Goal: Transaction & Acquisition: Purchase product/service

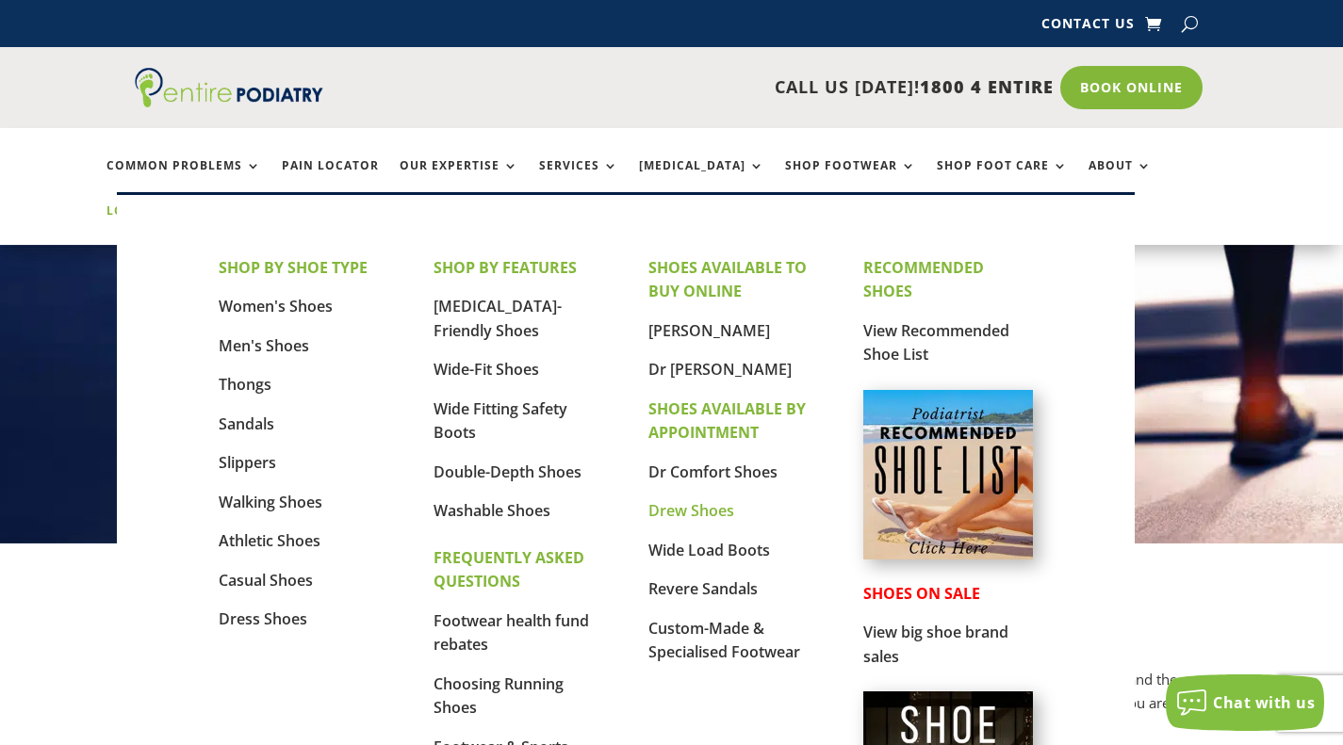
click at [703, 512] on link "Drew Shoes" at bounding box center [691, 510] width 86 height 21
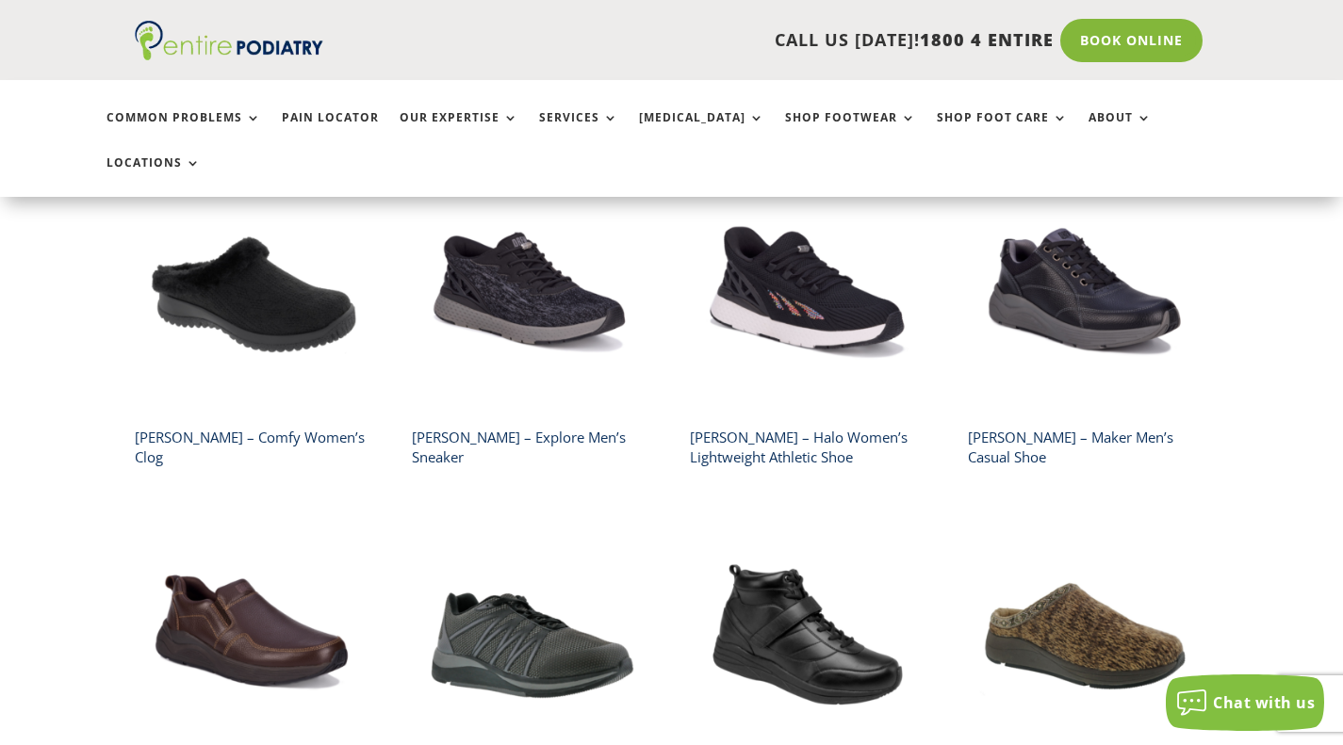
scroll to position [528, 0]
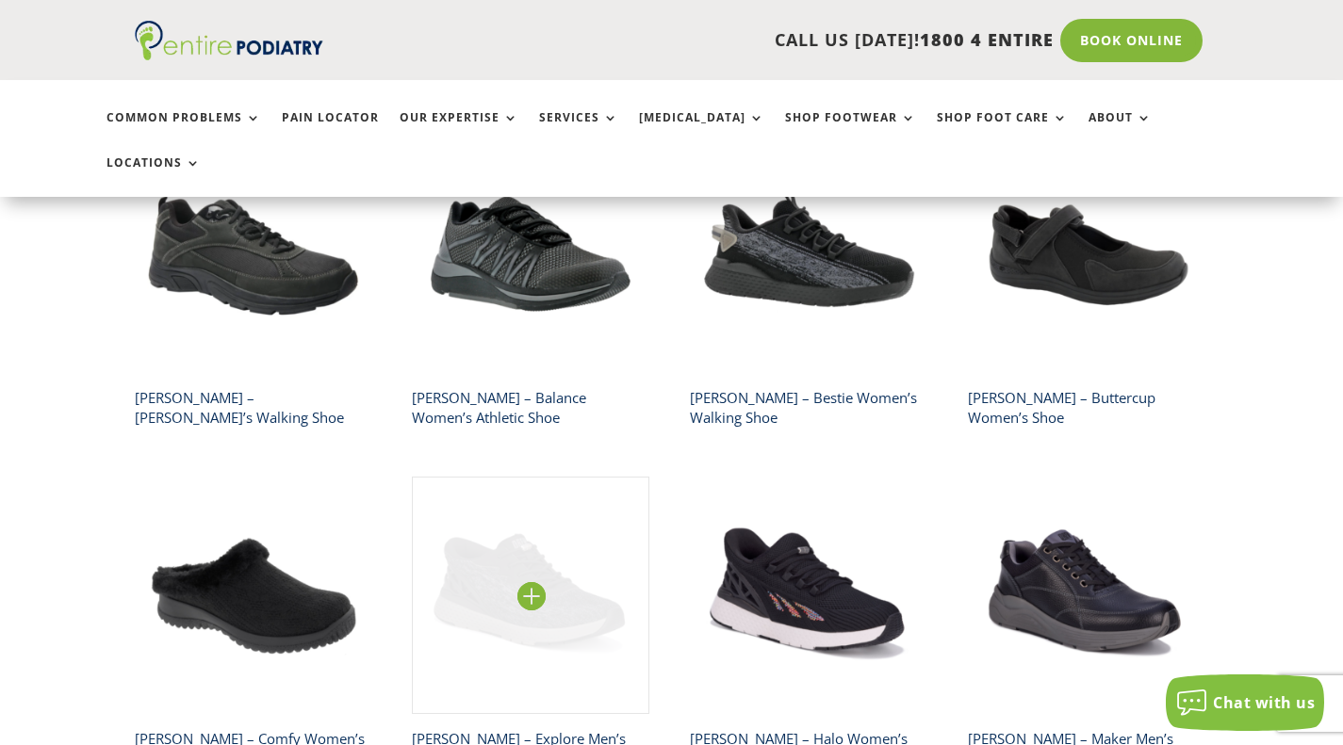
click at [532, 547] on img at bounding box center [530, 595] width 237 height 237
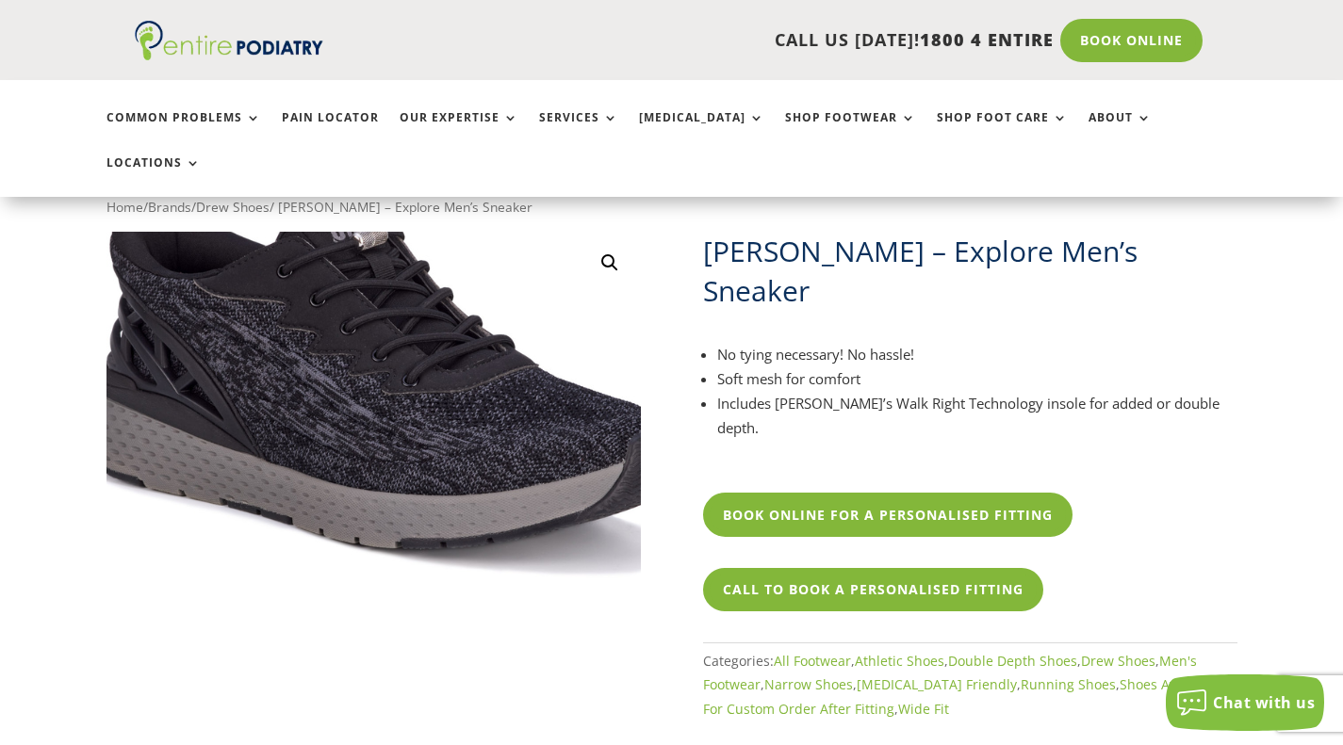
scroll to position [75, 0]
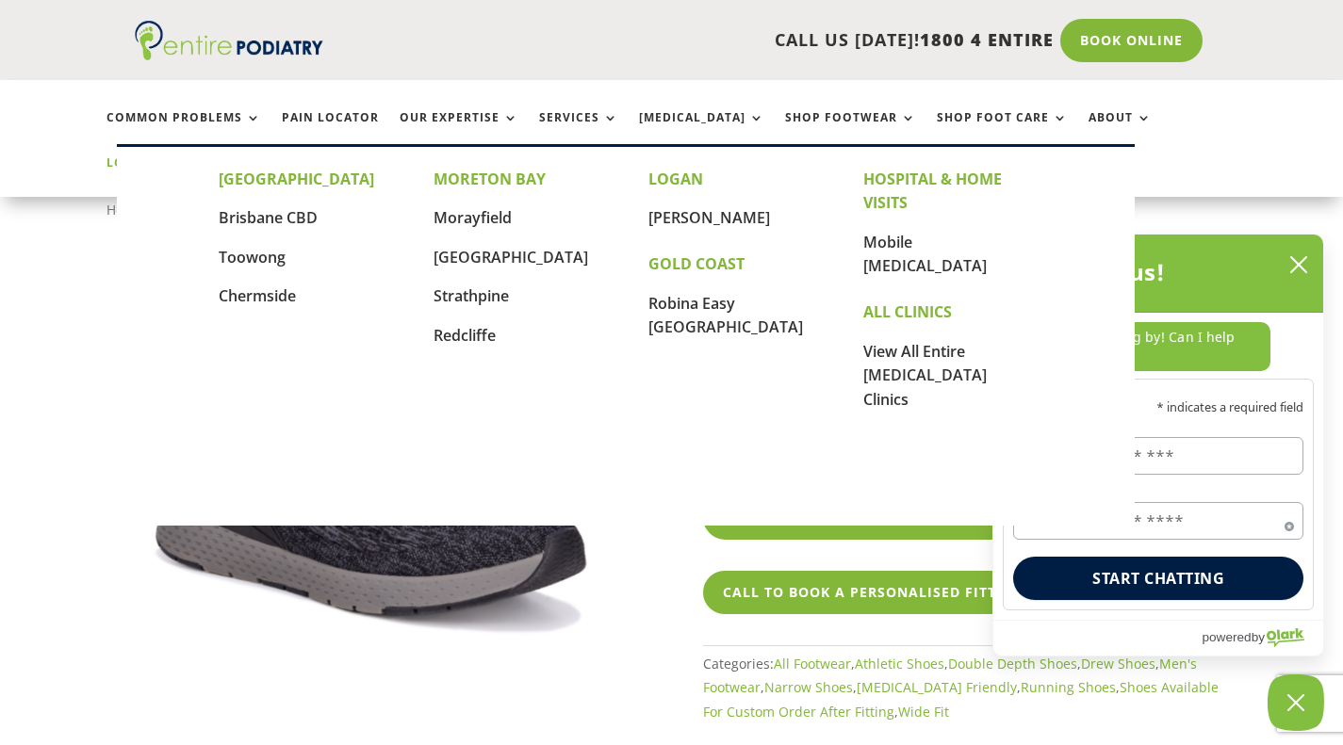
click at [201, 156] on link "Locations" at bounding box center [153, 176] width 94 height 41
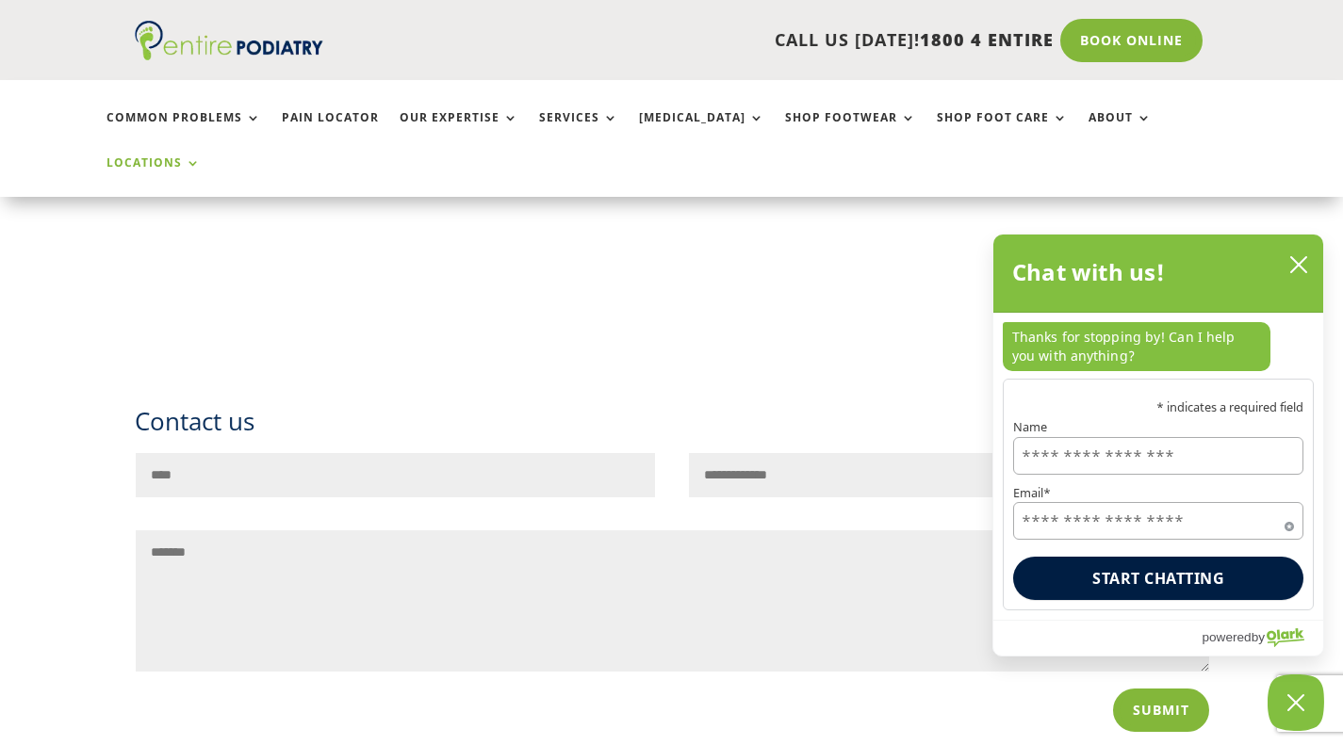
scroll to position [2563, 0]
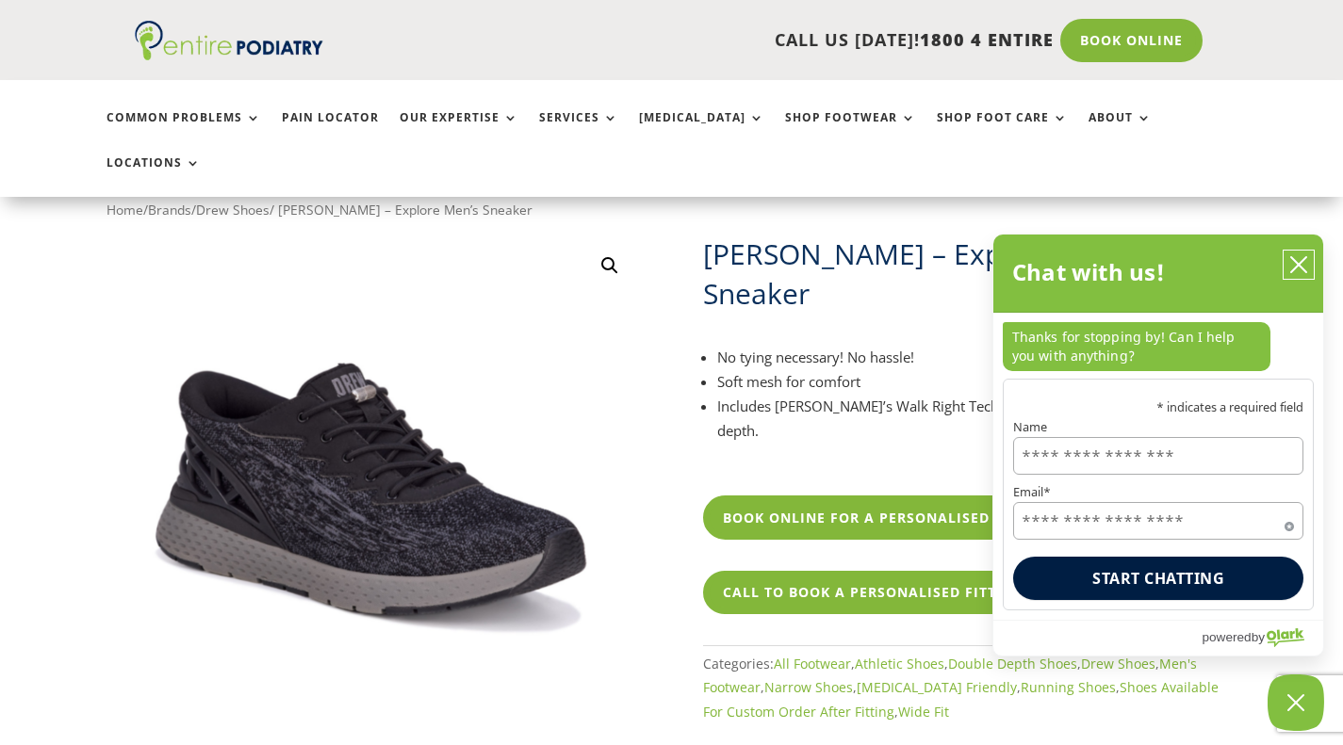
click at [1296, 257] on icon "close chatbox" at bounding box center [1298, 264] width 19 height 19
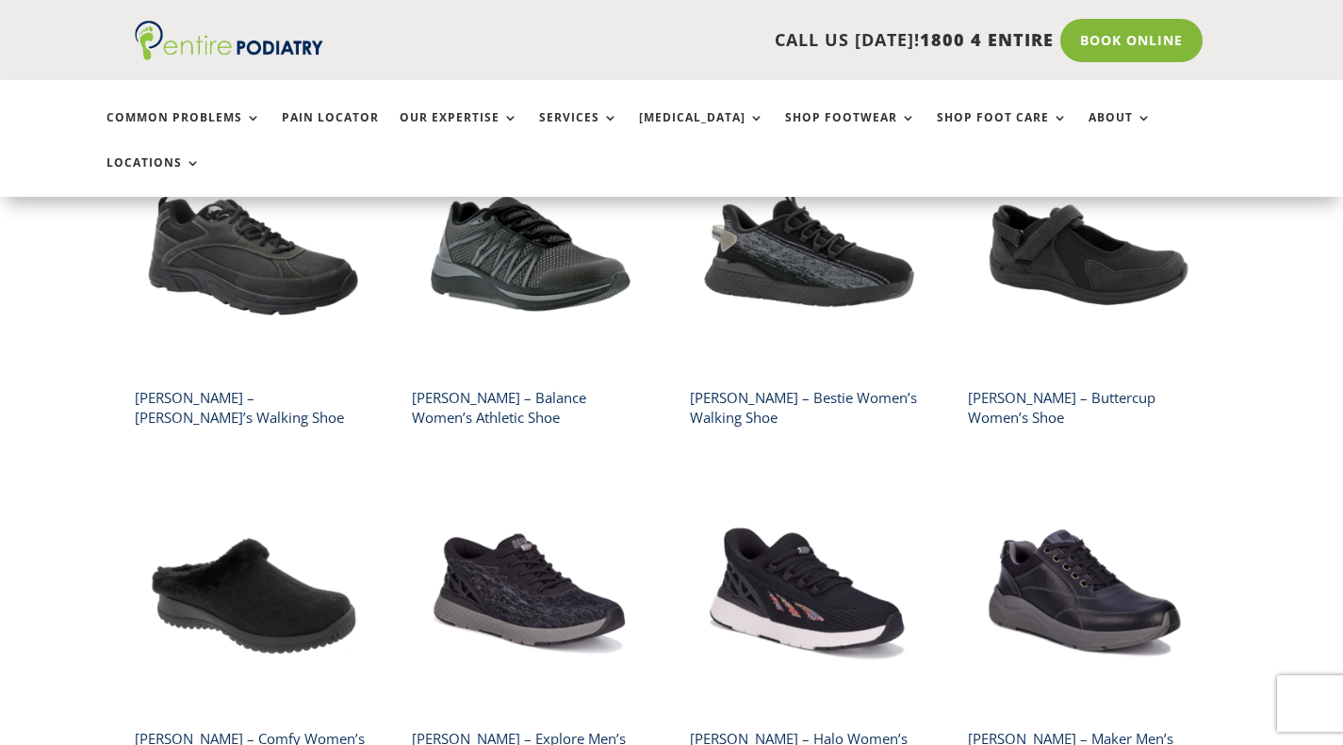
scroll to position [528, 0]
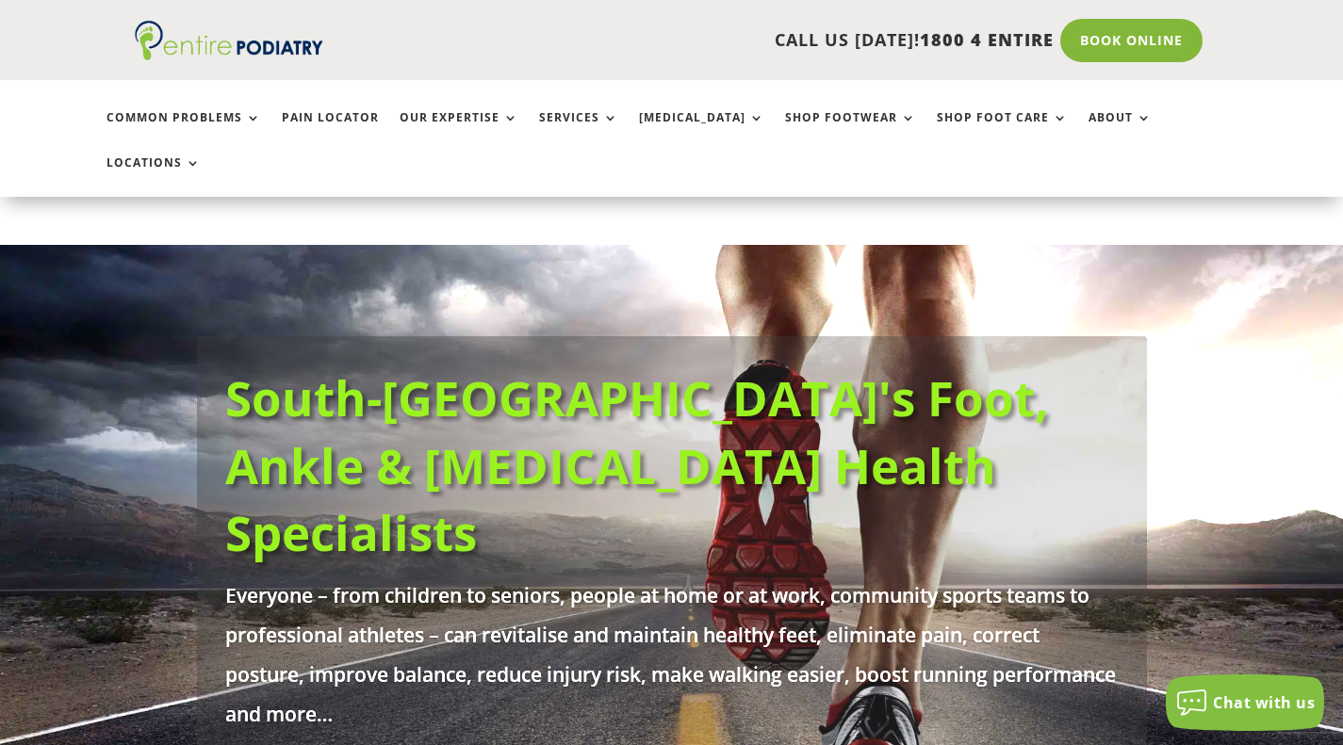
scroll to position [226, 0]
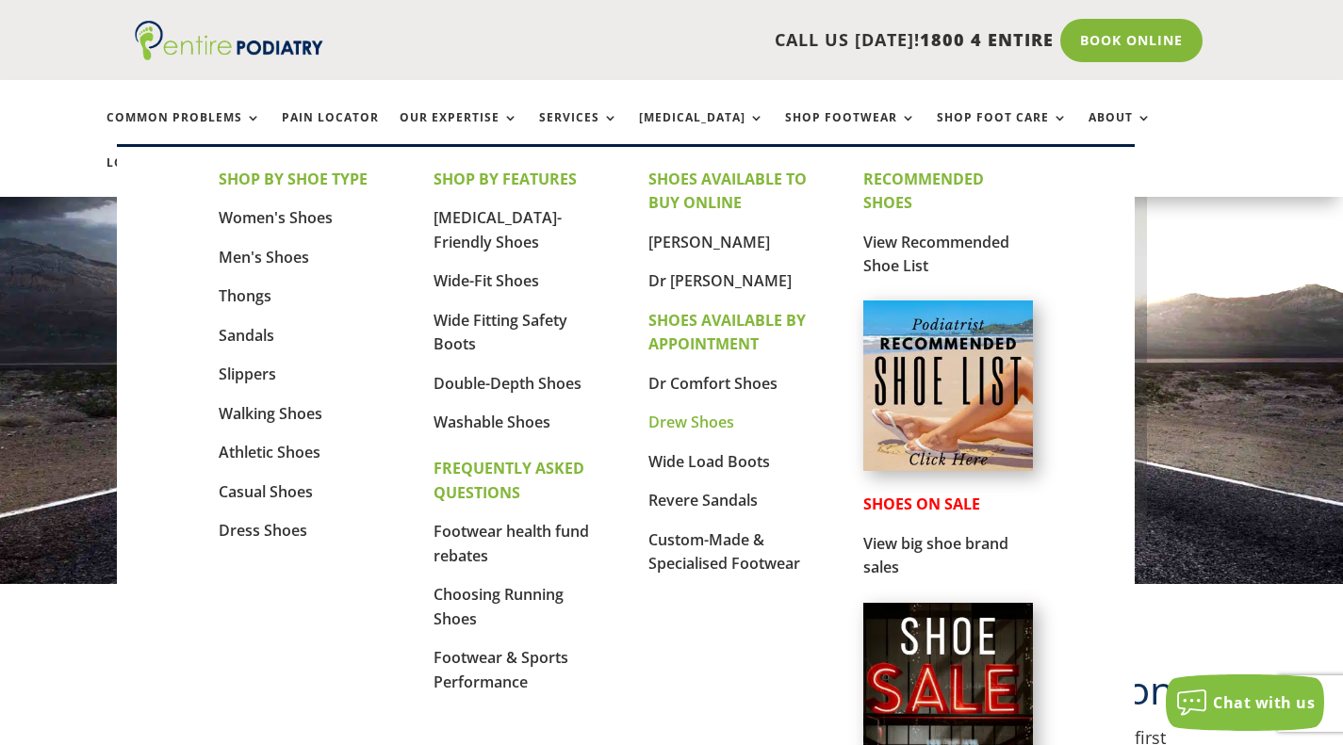
click at [702, 424] on link "Drew Shoes" at bounding box center [691, 422] width 86 height 21
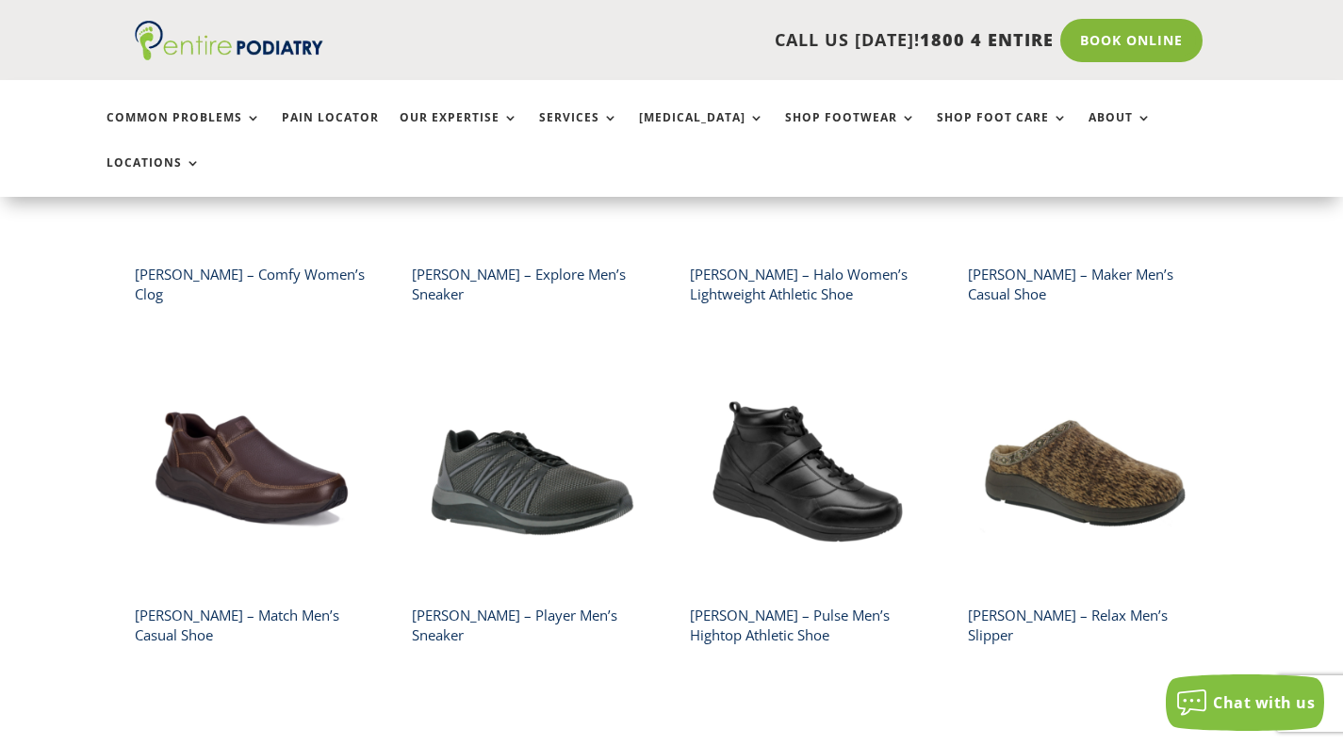
scroll to position [809, 0]
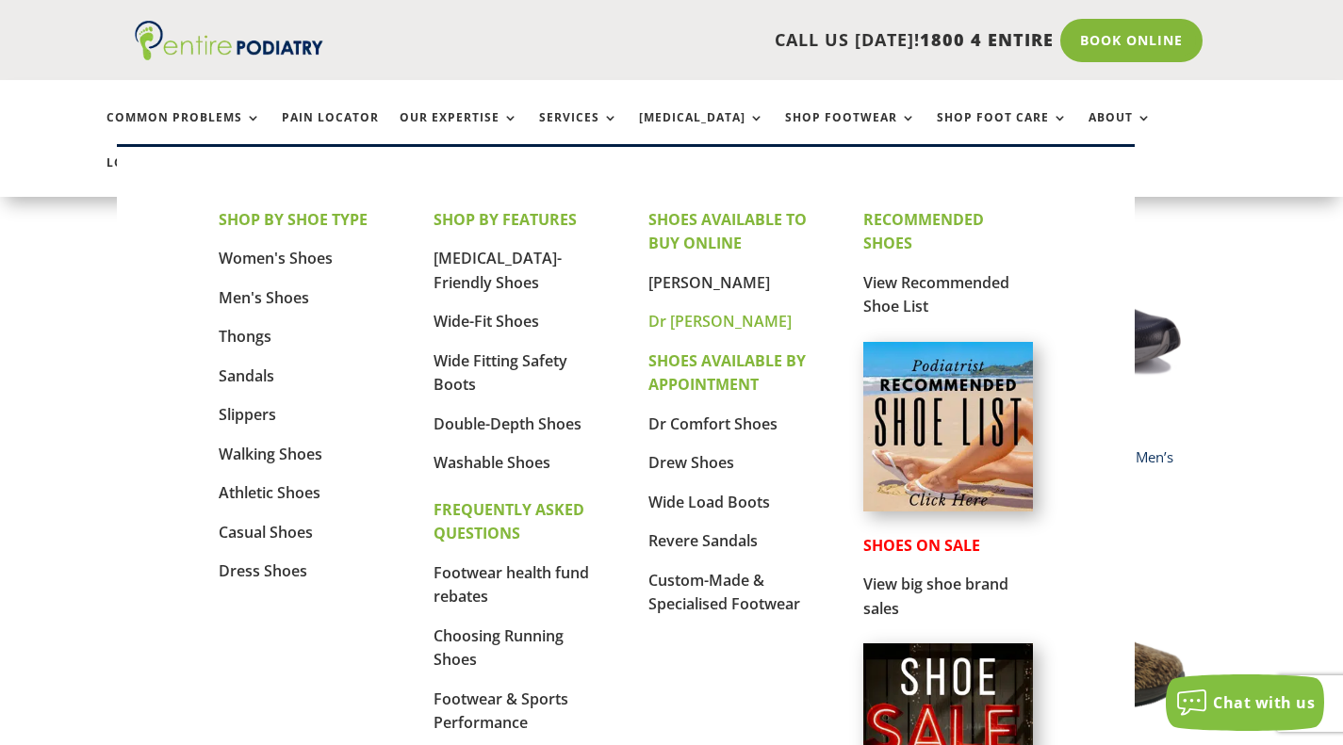
click at [681, 325] on link "Dr [PERSON_NAME]" at bounding box center [719, 321] width 143 height 21
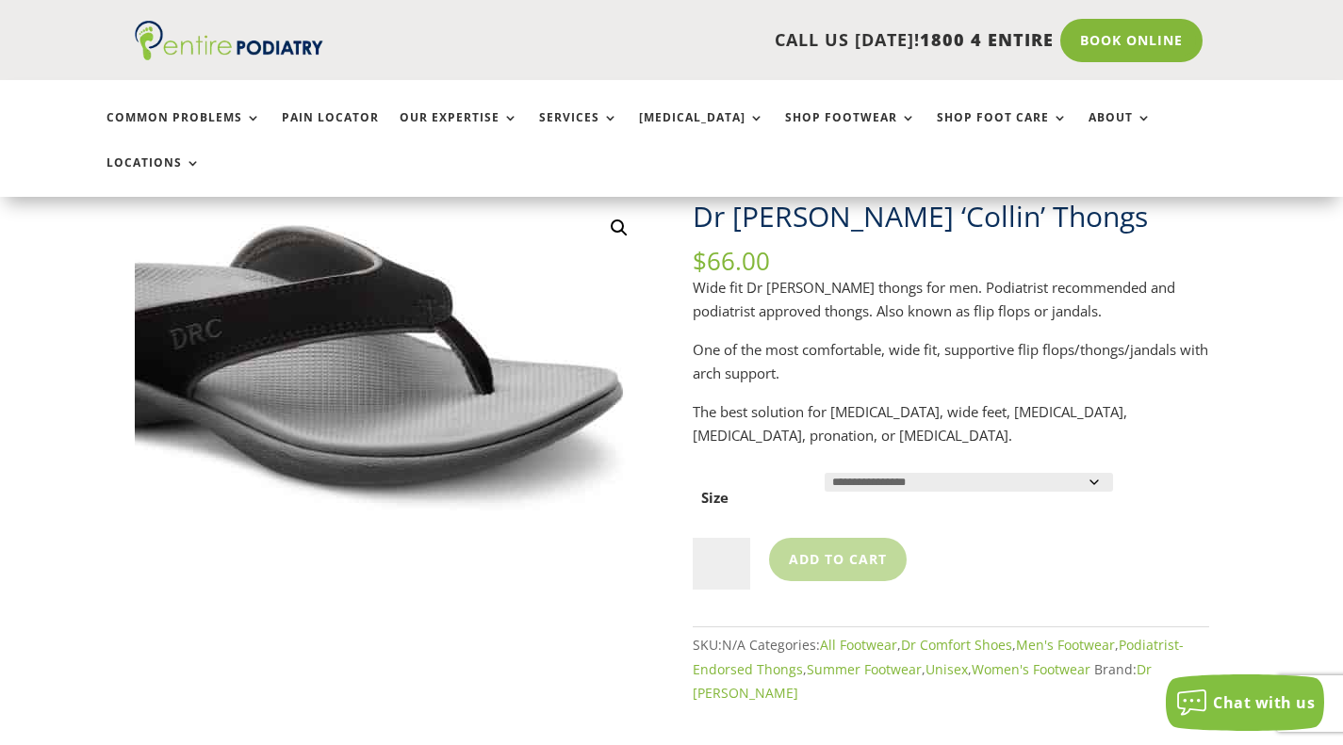
scroll to position [75, 0]
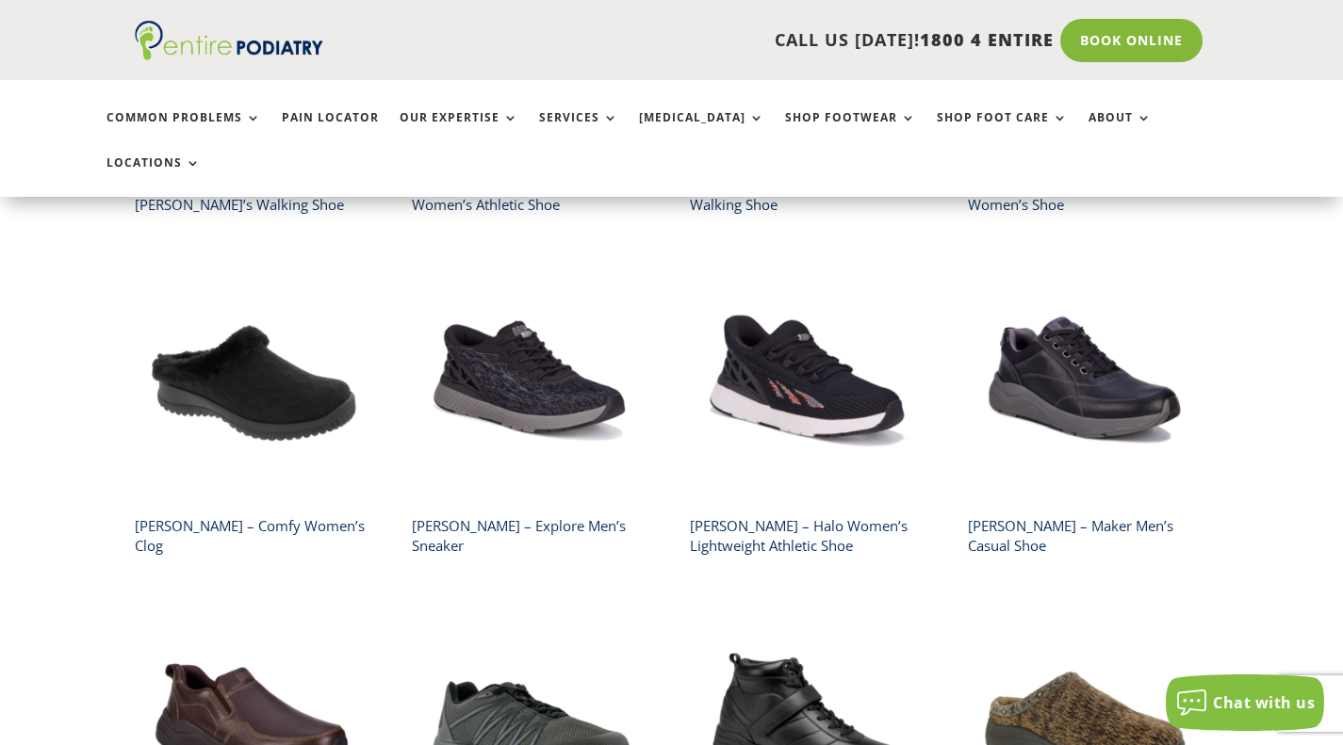
scroll to position [734, 0]
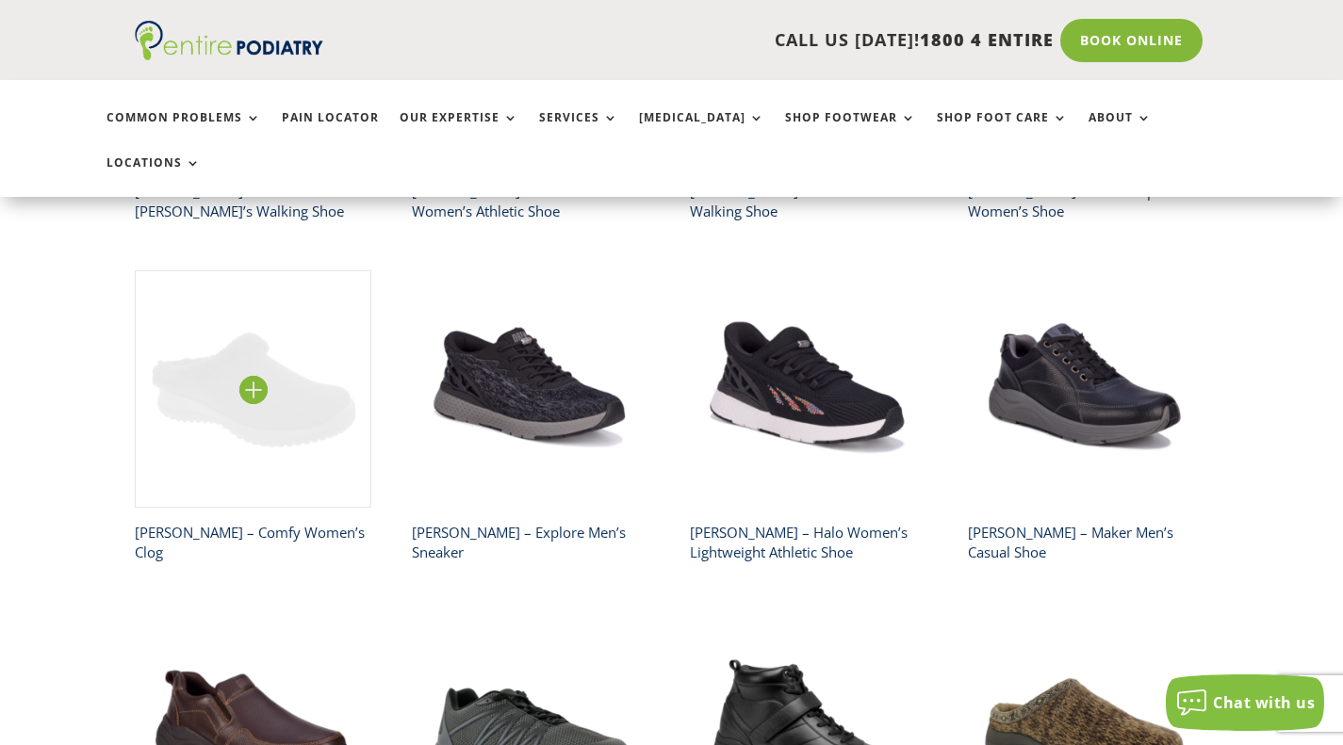
click at [255, 339] on img at bounding box center [253, 388] width 237 height 237
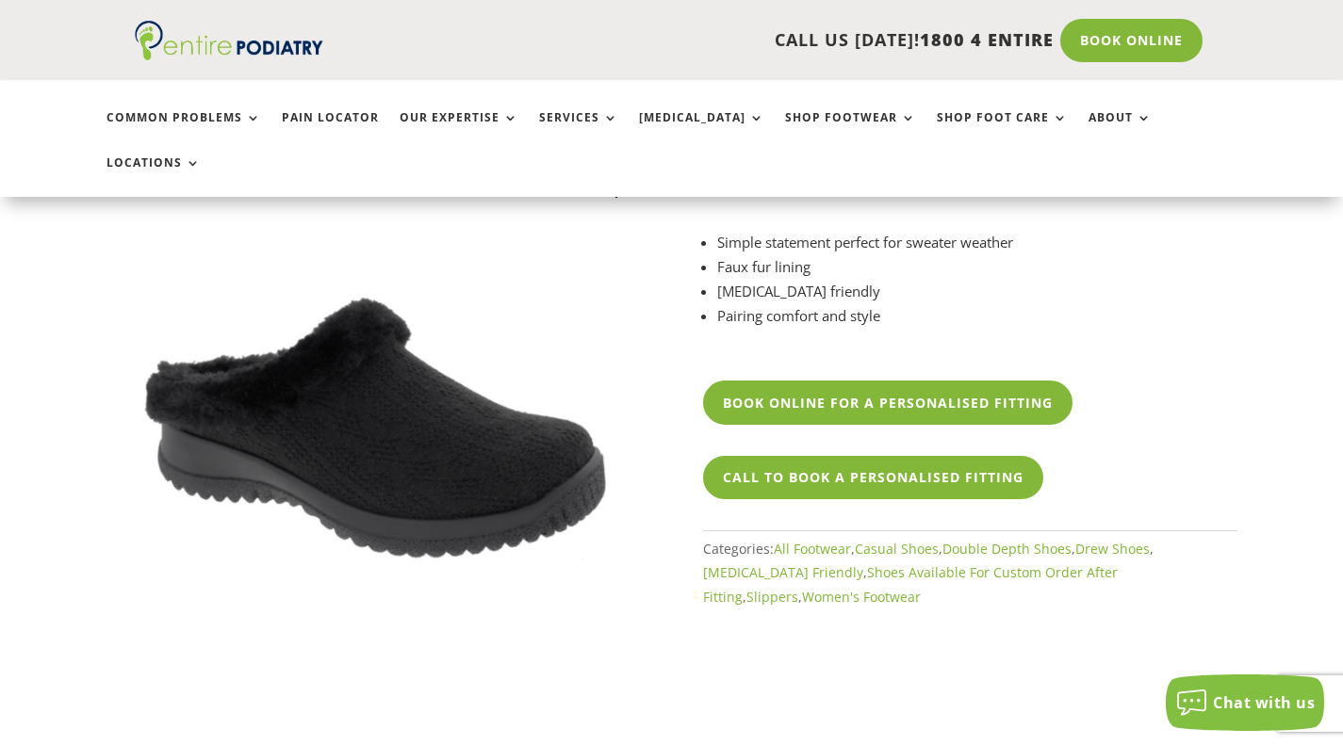
scroll to position [377, 0]
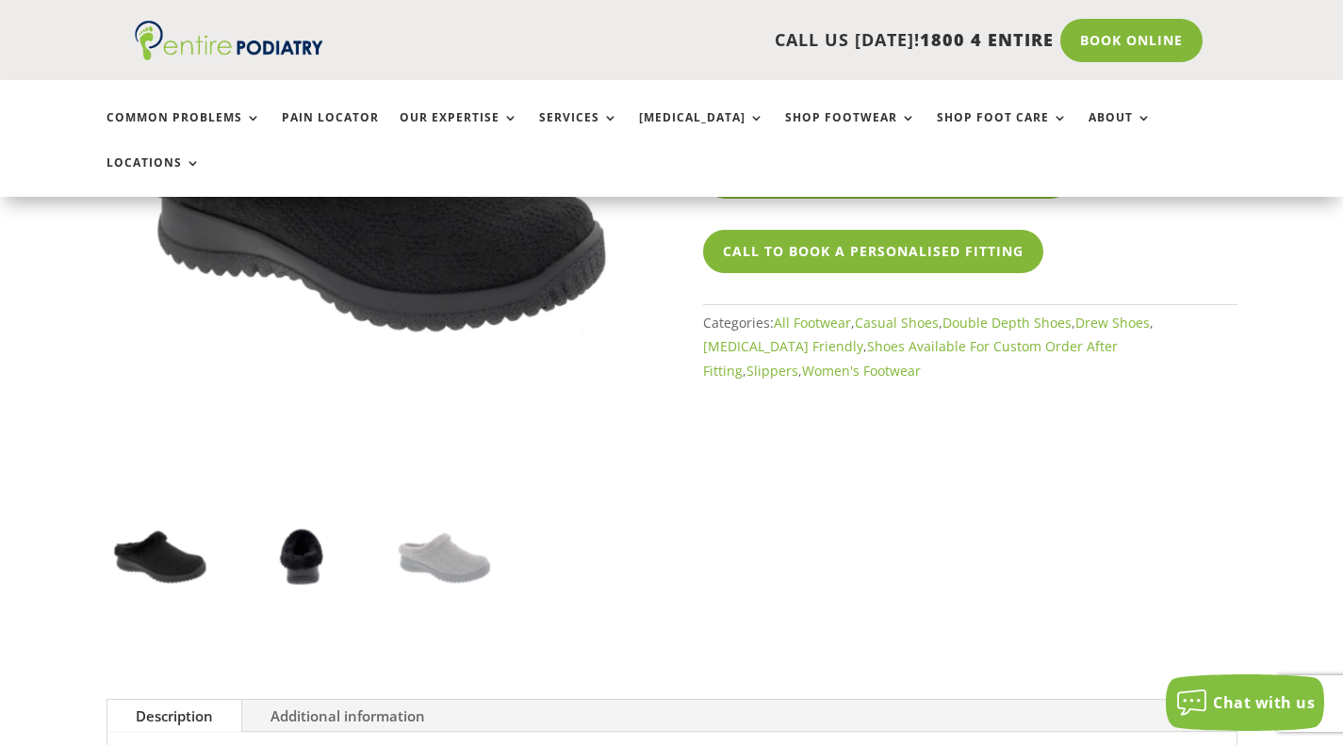
click at [302, 525] on img at bounding box center [302, 556] width 106 height 106
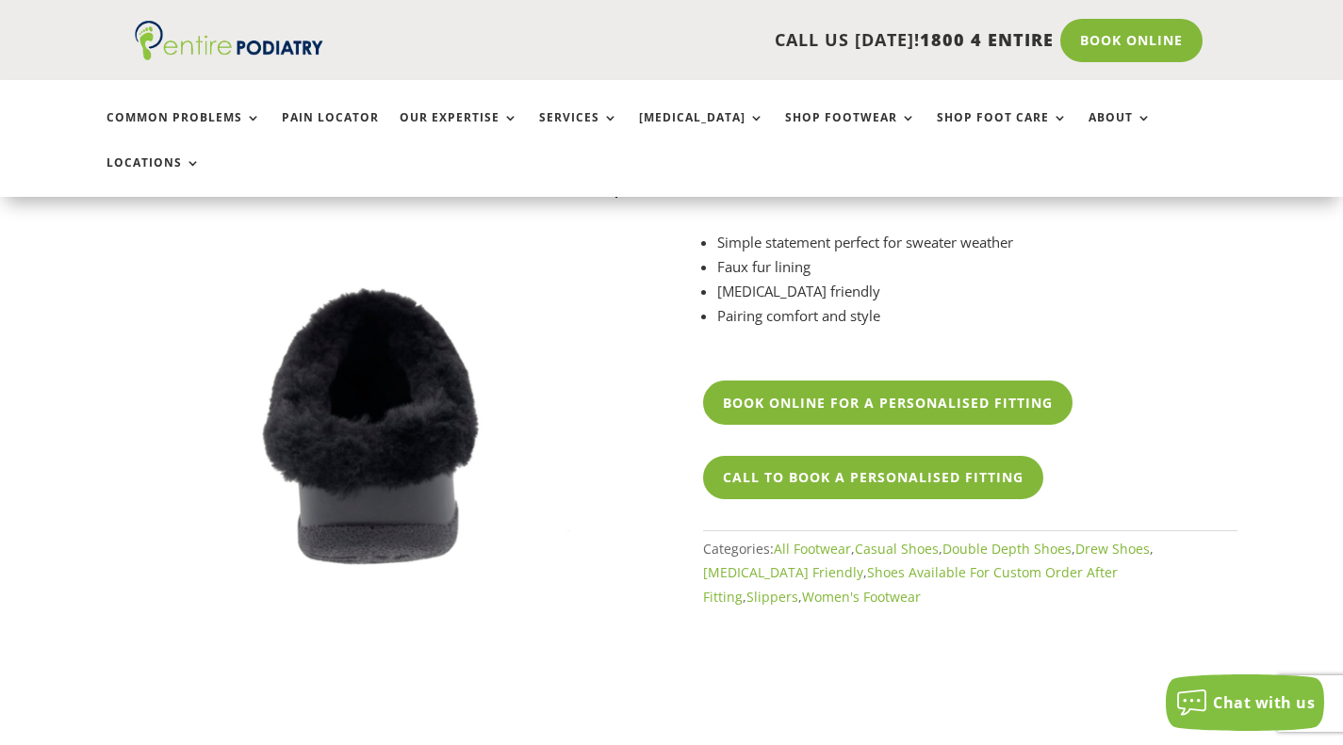
scroll to position [226, 0]
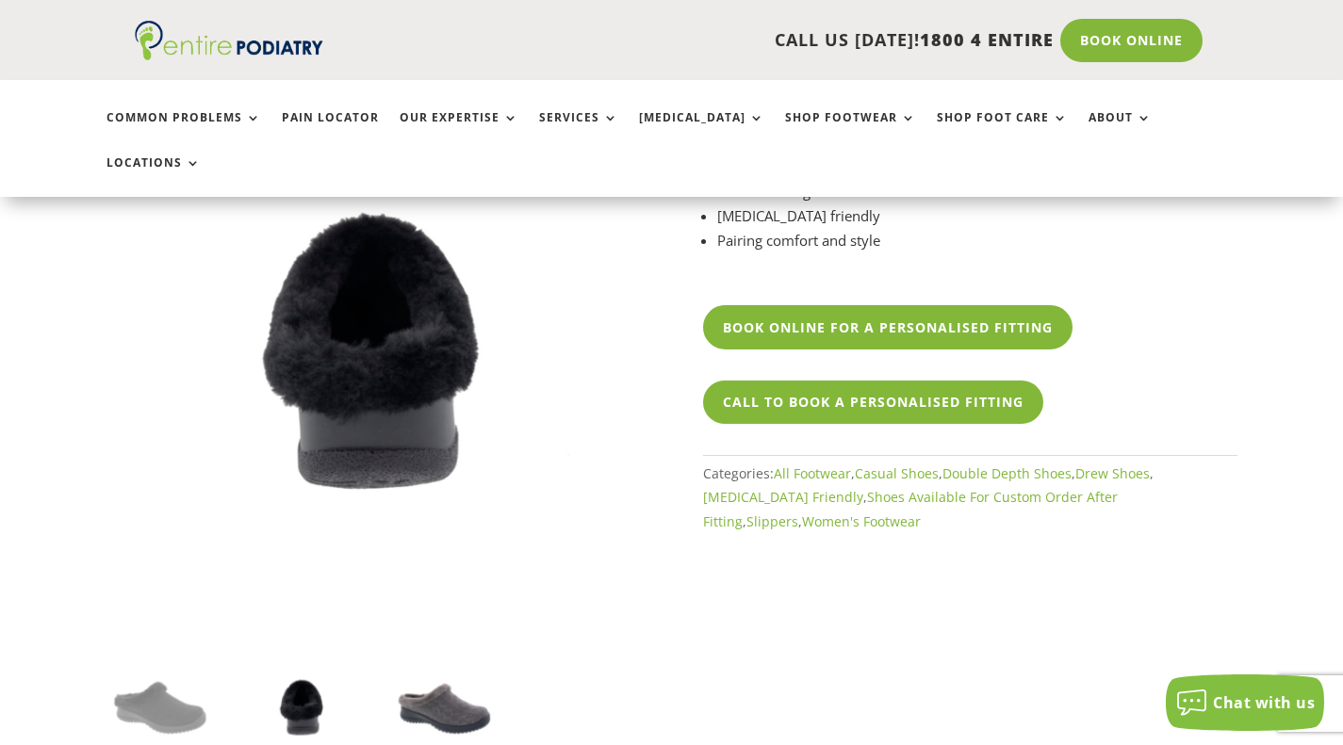
click at [438, 654] on img at bounding box center [444, 707] width 106 height 106
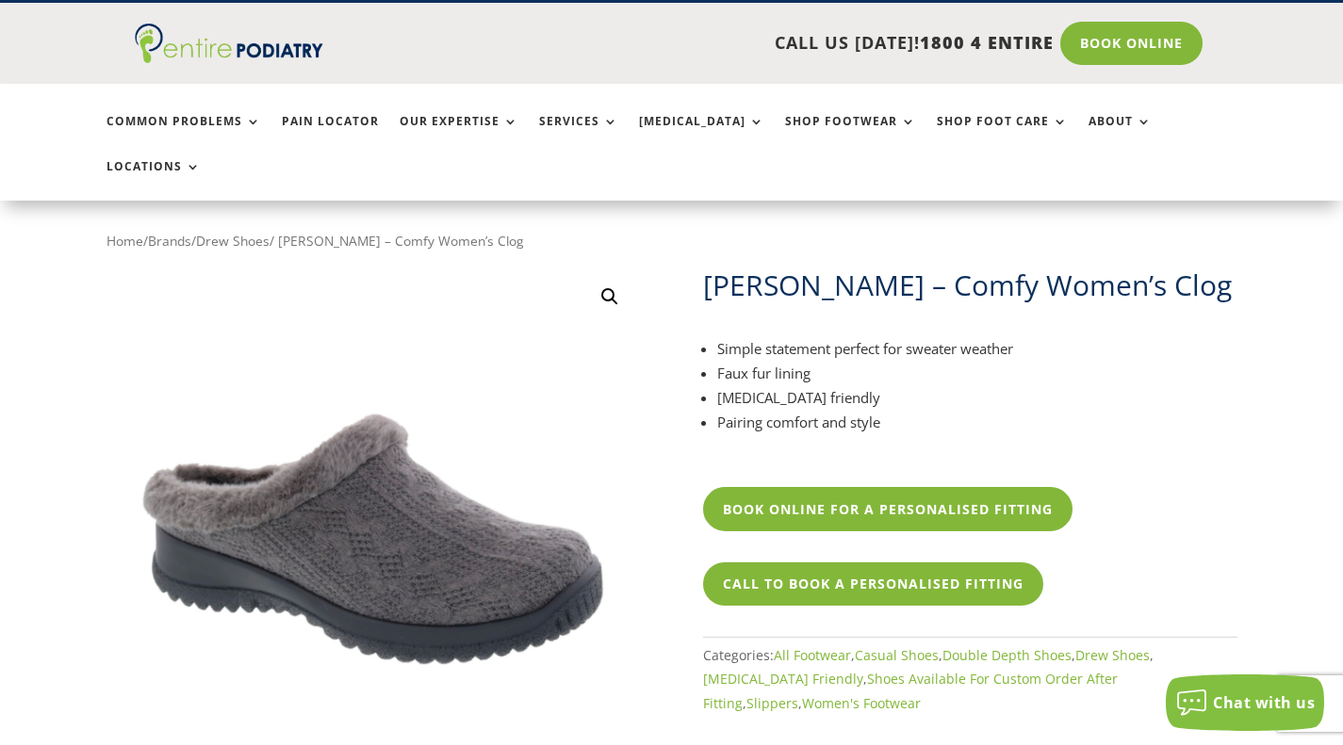
scroll to position [0, 0]
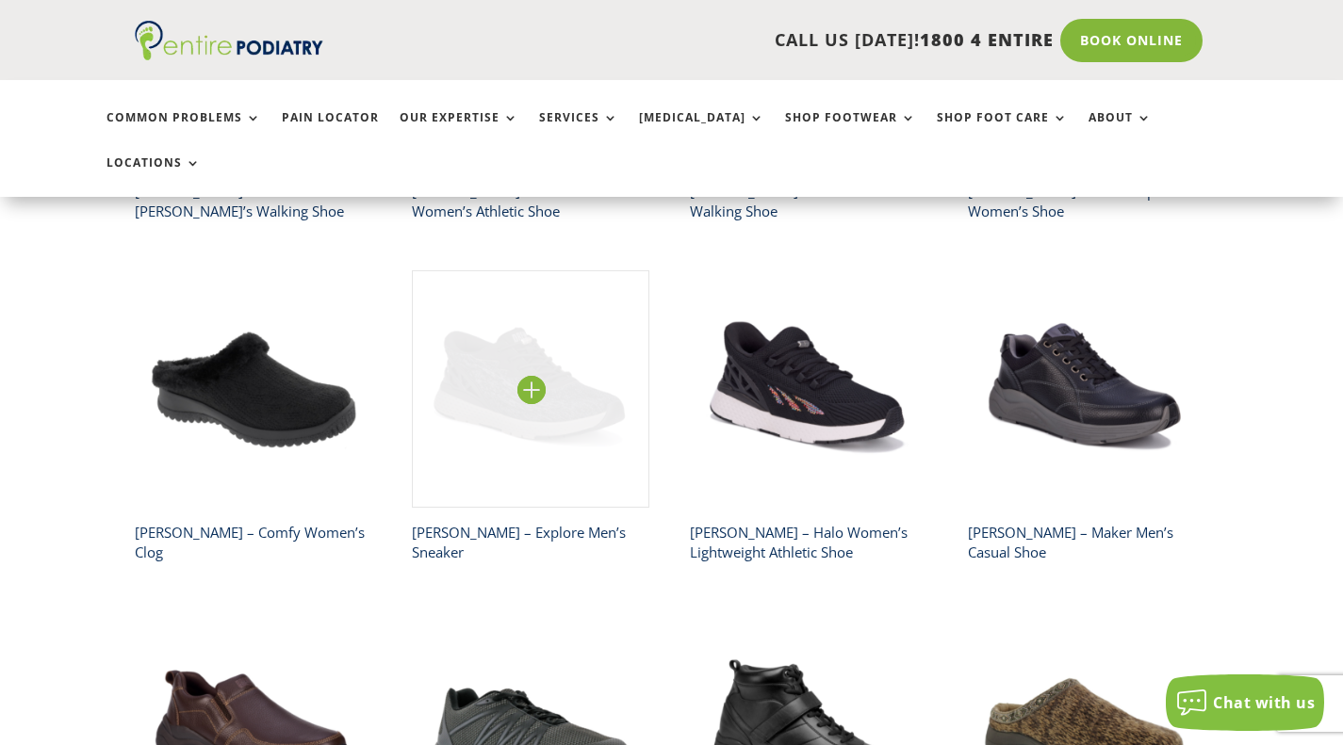
click at [548, 434] on img at bounding box center [530, 388] width 237 height 237
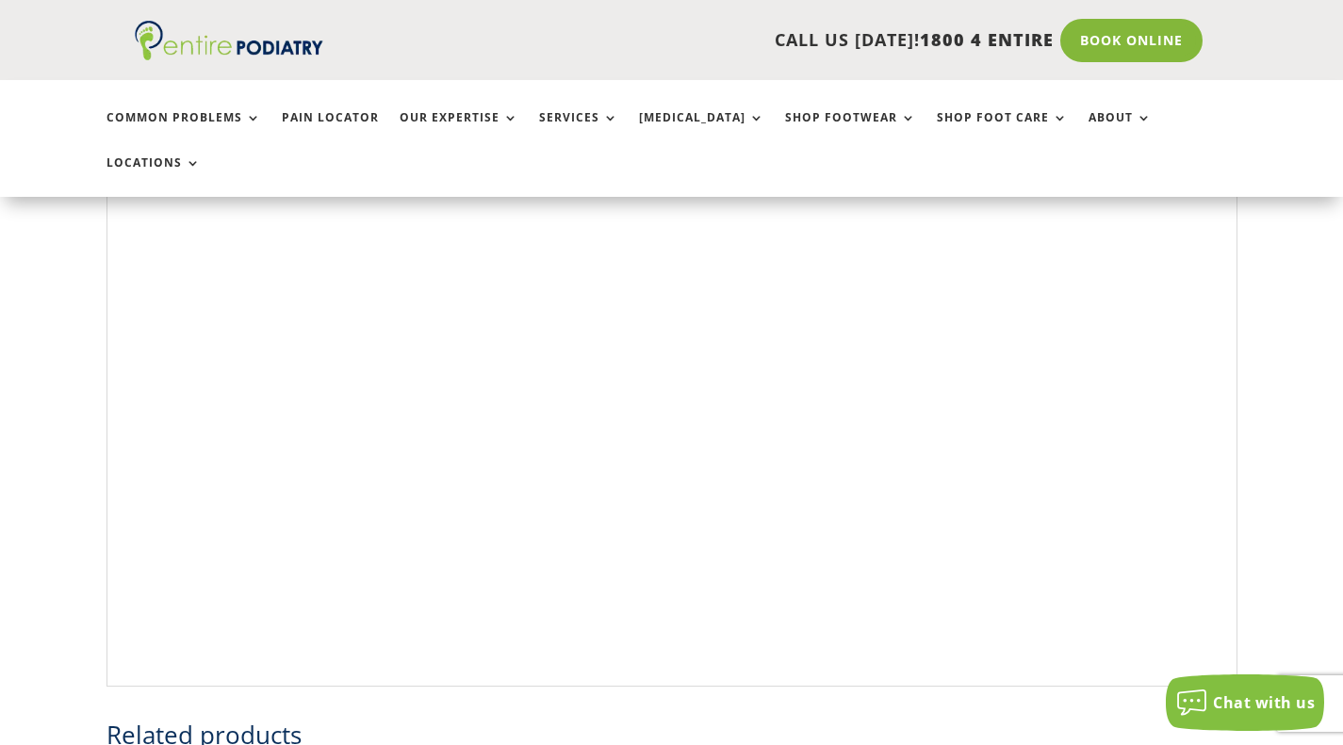
scroll to position [1357, 0]
